Goal: Information Seeking & Learning: Learn about a topic

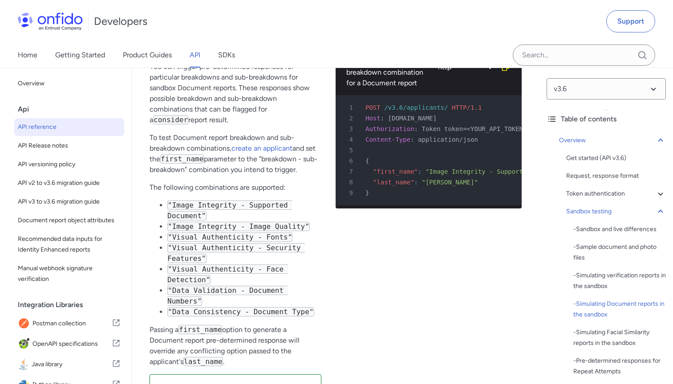
scroll to position [2556, 0]
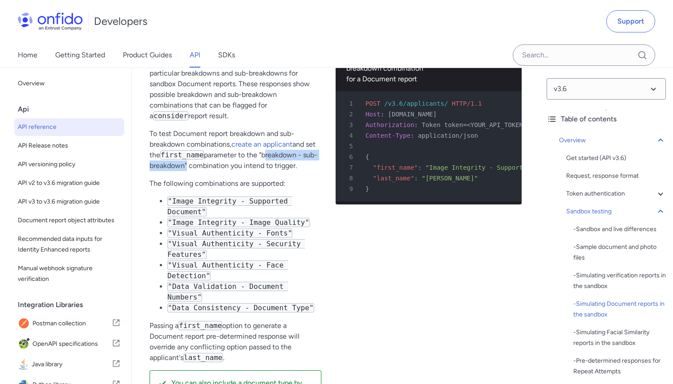
drag, startPoint x: 184, startPoint y: 177, endPoint x: 266, endPoint y: 164, distance: 82.9
click at [266, 164] on p "To test Document report breakdown and sub-breakdown combinations, create an app…" at bounding box center [235, 150] width 172 height 43
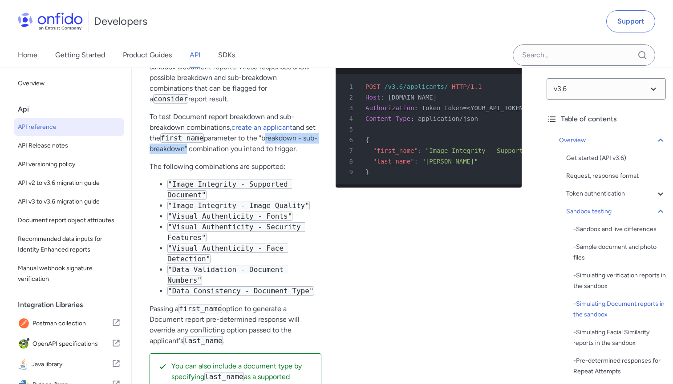
scroll to position [2568, 0]
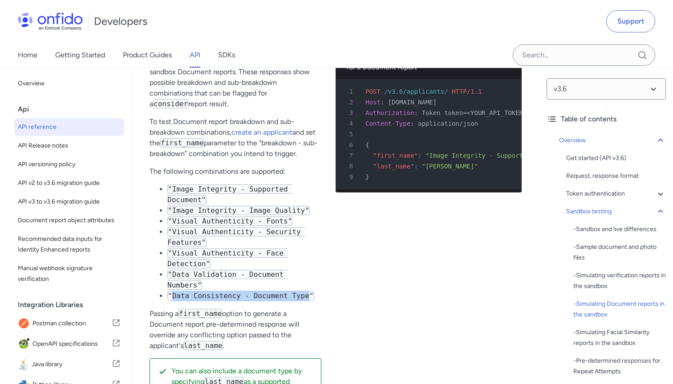
drag, startPoint x: 309, startPoint y: 307, endPoint x: 170, endPoint y: 305, distance: 138.8
click at [170, 301] on code ""Data Consistency - Document Type"" at bounding box center [240, 295] width 147 height 9
copy code "Data Consistency - Document Type"
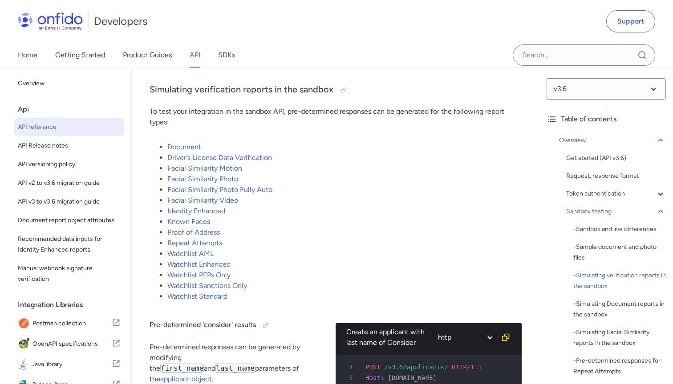
scroll to position [1870, 0]
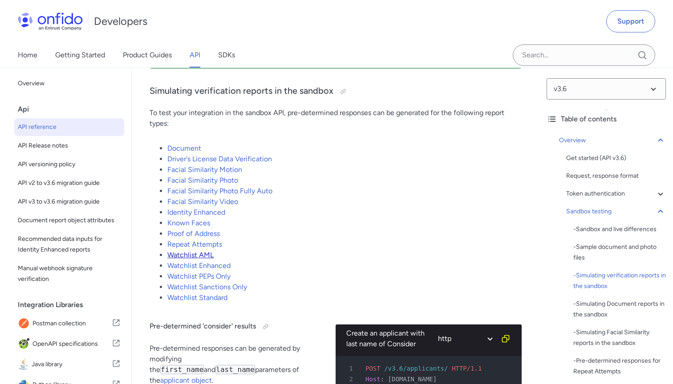
click at [199, 259] on link "Watchlist AML" at bounding box center [190, 255] width 46 height 8
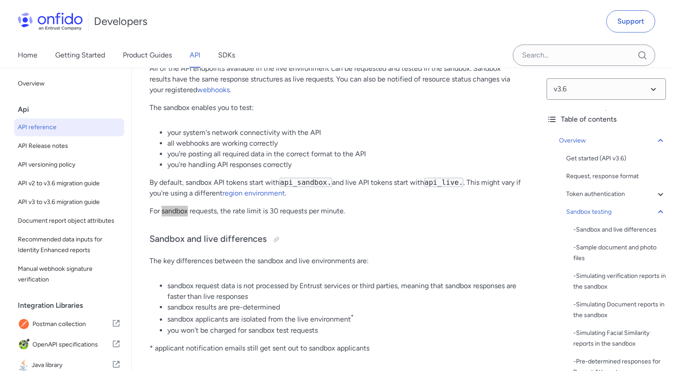
scroll to position [1454, 0]
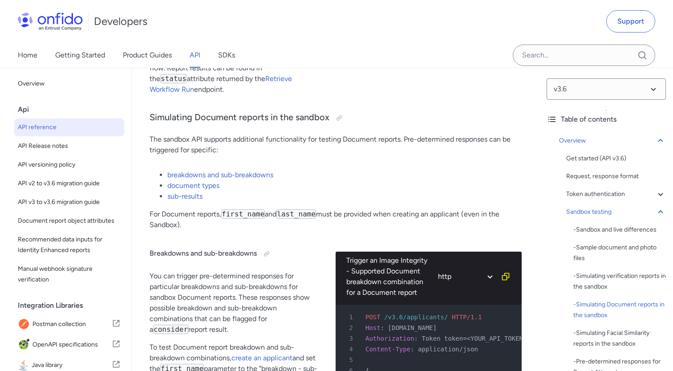
scroll to position [2344, 0]
click at [247, 178] on link "breakdowns and sub-breakdowns" at bounding box center [220, 174] width 106 height 8
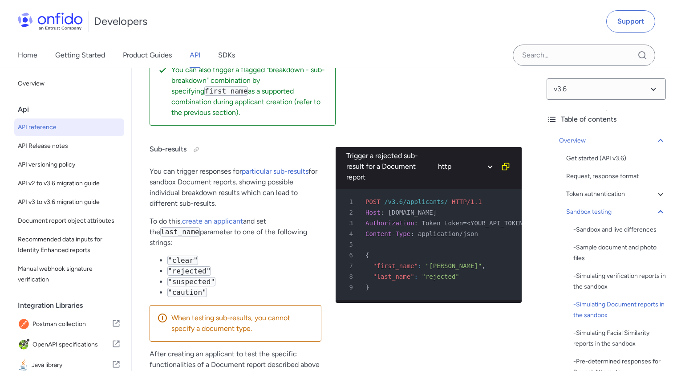
scroll to position [3404, 0]
drag, startPoint x: 221, startPoint y: 155, endPoint x: 270, endPoint y: 146, distance: 49.8
click at [270, 117] on p "You can also trigger a flagged "breakdown - sub-breakdown" combination by speci…" at bounding box center [249, 90] width 157 height 53
copy p "breakdown - sub-breakdown"
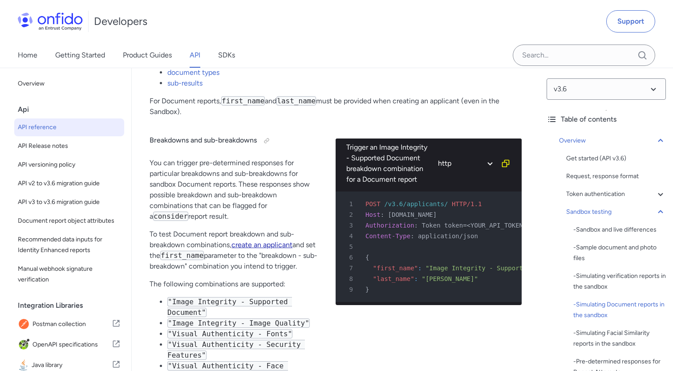
scroll to position [2446, 0]
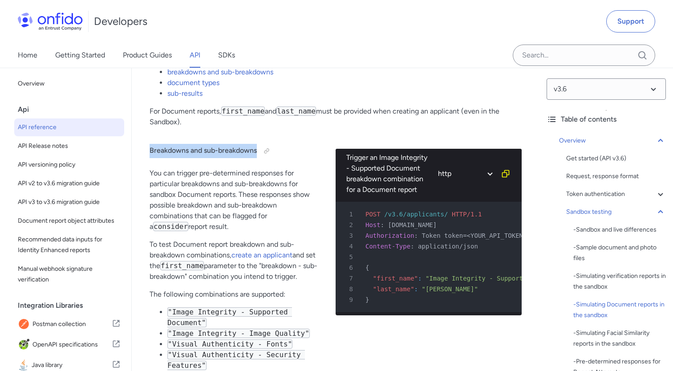
drag, startPoint x: 257, startPoint y: 160, endPoint x: 147, endPoint y: 159, distance: 109.5
copy h4 "Breakdowns and sub-breakdowns"
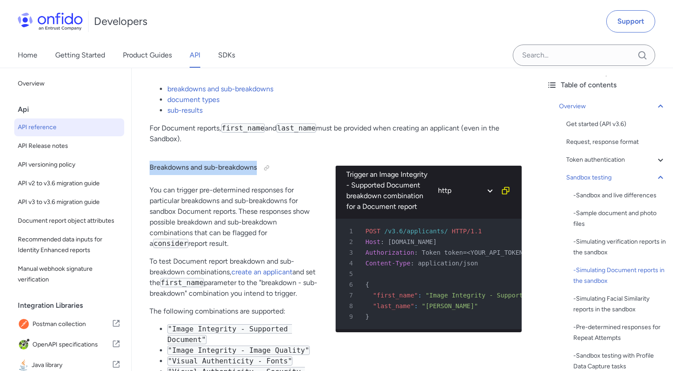
scroll to position [28, 0]
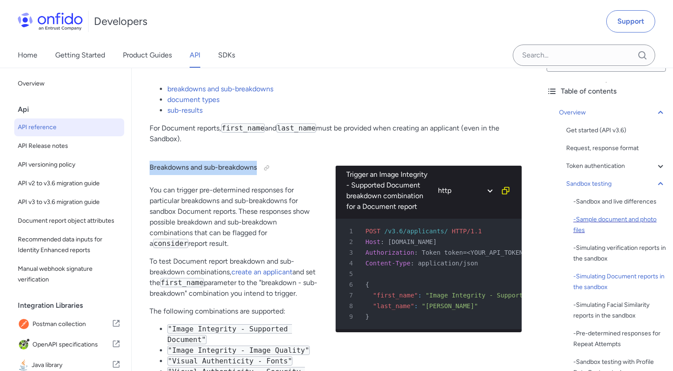
click at [622, 221] on div "- Sample document and photo files" at bounding box center [619, 224] width 93 height 21
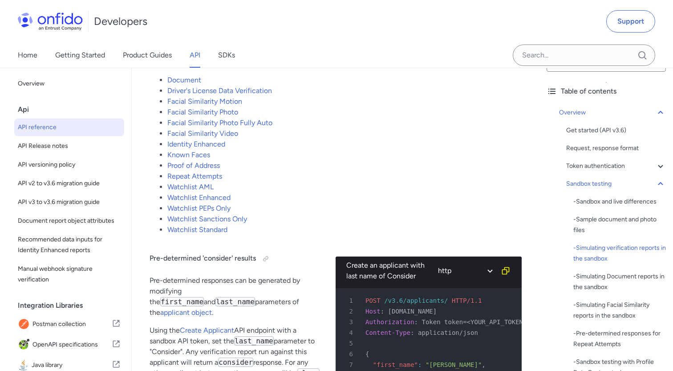
scroll to position [1921, 0]
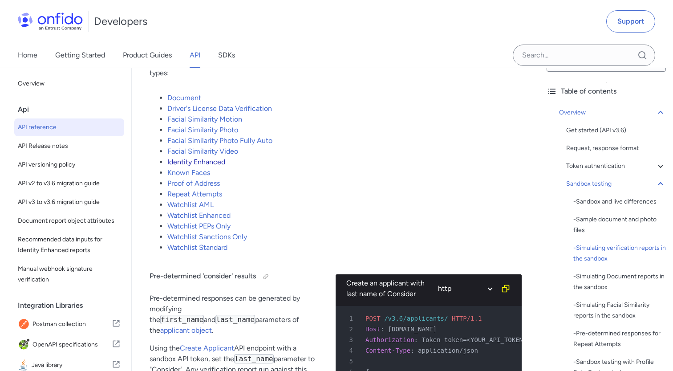
click at [212, 166] on link "Identity Enhanced" at bounding box center [196, 161] width 58 height 8
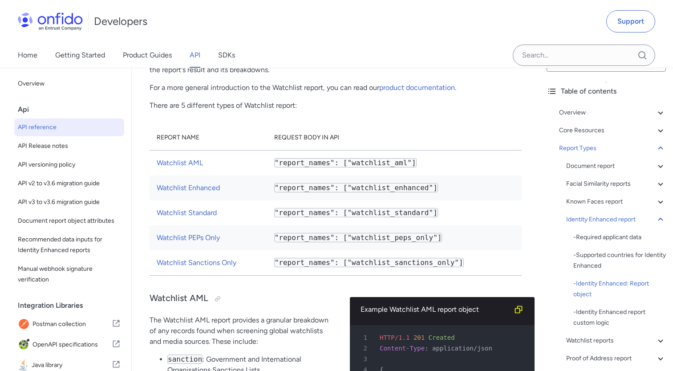
scroll to position [59673, 0]
